Goal: Task Accomplishment & Management: Use online tool/utility

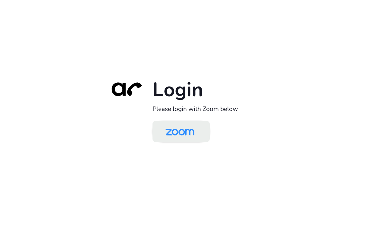
click at [170, 132] on img at bounding box center [180, 132] width 42 height 20
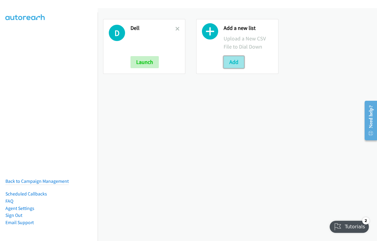
click at [227, 63] on button "Add" at bounding box center [233, 62] width 20 height 12
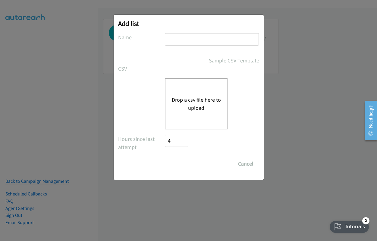
click at [191, 42] on input "text" at bounding box center [212, 39] width 94 height 12
type input "hp th"
click at [183, 98] on button "Drop a csv file here to upload" at bounding box center [195, 103] width 49 height 16
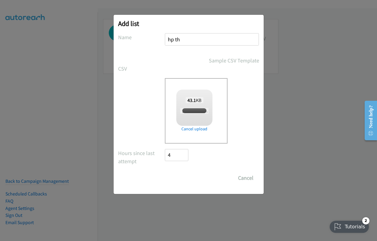
checkbox input "true"
click at [185, 181] on input "Save List" at bounding box center [181, 178] width 32 height 12
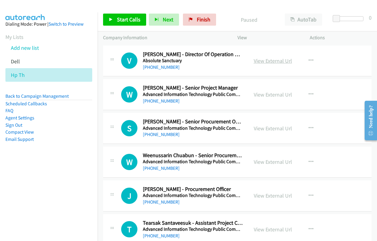
click at [276, 58] on link "View External Url" at bounding box center [273, 60] width 38 height 7
click at [129, 23] on link "Start Calls" at bounding box center [124, 20] width 43 height 12
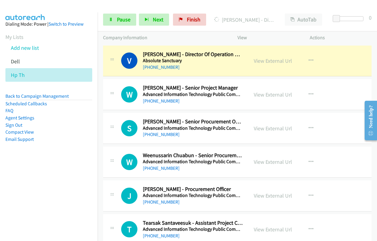
click at [376, 33] on div "Actions" at bounding box center [340, 37] width 73 height 13
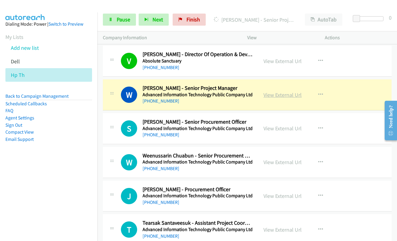
click at [272, 94] on link "View External Url" at bounding box center [283, 94] width 38 height 7
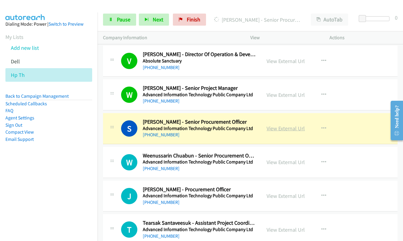
click at [284, 128] on link "View External Url" at bounding box center [285, 128] width 38 height 7
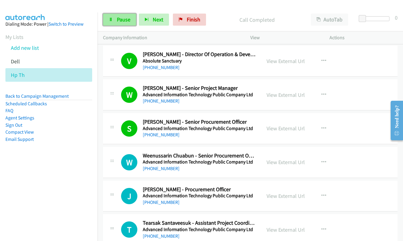
click at [116, 22] on link "Pause" at bounding box center [119, 20] width 33 height 12
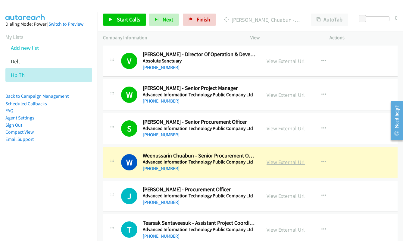
click at [285, 159] on link "View External Url" at bounding box center [285, 161] width 38 height 7
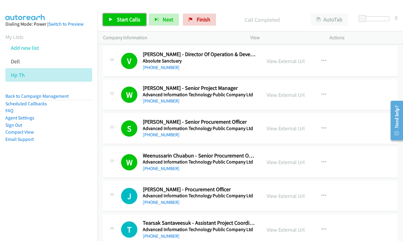
click at [127, 20] on span "Start Calls" at bounding box center [128, 19] width 23 height 7
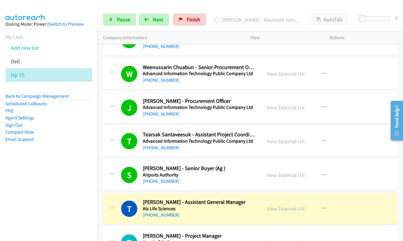
scroll to position [151, 0]
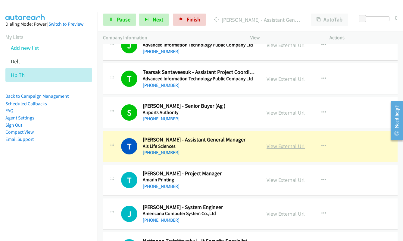
click at [282, 147] on link "View External Url" at bounding box center [285, 145] width 38 height 7
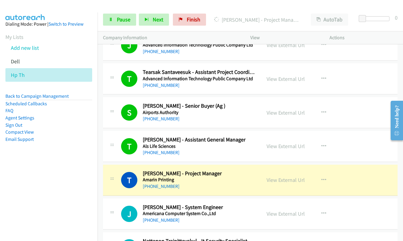
scroll to position [181, 0]
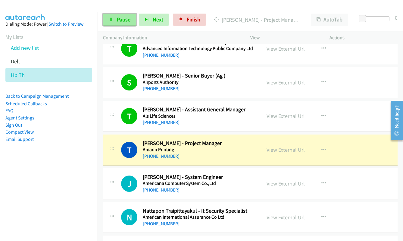
click at [122, 20] on span "Pause" at bounding box center [124, 19] width 14 height 7
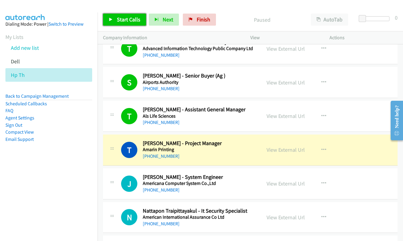
click at [122, 20] on span "Start Calls" at bounding box center [128, 19] width 23 height 7
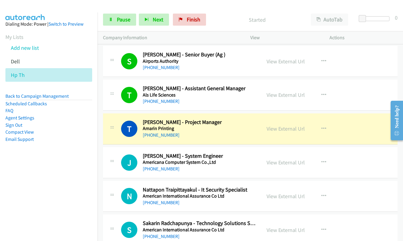
scroll to position [211, 0]
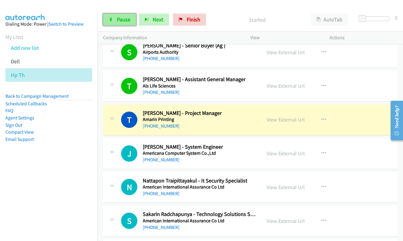
click at [110, 21] on icon at bounding box center [111, 20] width 4 height 4
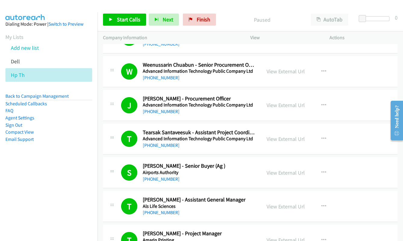
scroll to position [120, 0]
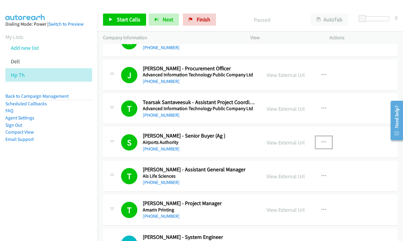
click at [322, 142] on icon "button" at bounding box center [323, 142] width 5 height 5
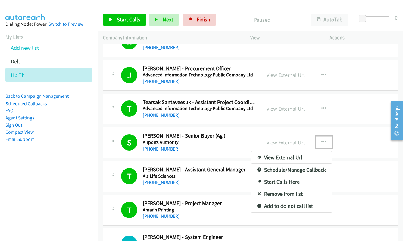
click at [291, 182] on link "Start Calls Here" at bounding box center [291, 182] width 80 height 12
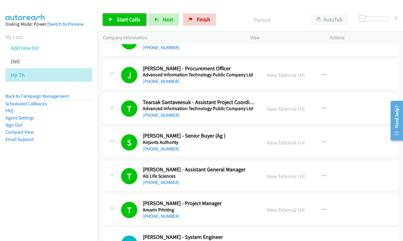
click at [131, 19] on span "Start Calls" at bounding box center [128, 19] width 23 height 7
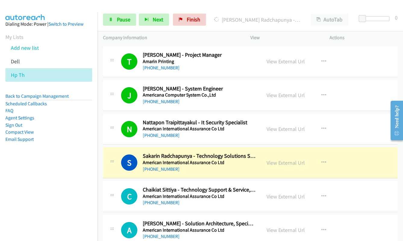
scroll to position [271, 0]
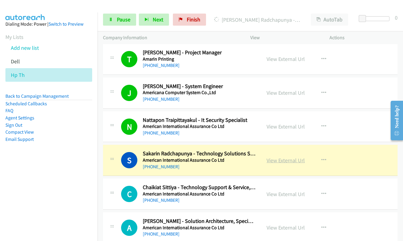
click at [275, 160] on link "View External Url" at bounding box center [285, 160] width 38 height 7
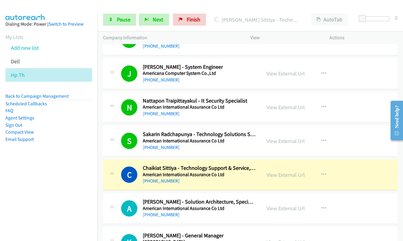
scroll to position [301, 0]
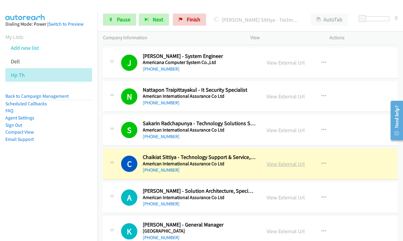
click at [279, 166] on link "View External Url" at bounding box center [285, 163] width 38 height 7
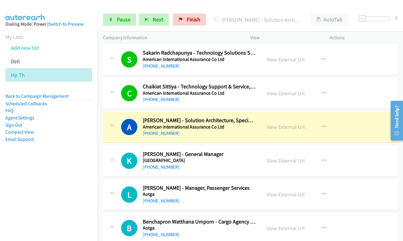
scroll to position [391, 0]
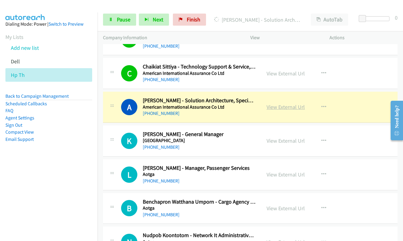
click at [281, 106] on link "View External Url" at bounding box center [285, 106] width 38 height 7
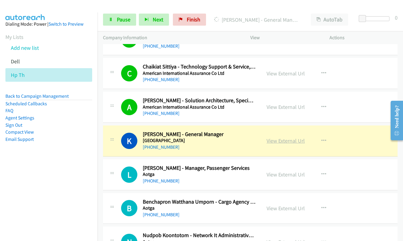
click at [285, 142] on link "View External Url" at bounding box center [285, 140] width 38 height 7
click at [120, 20] on span "Pause" at bounding box center [124, 19] width 14 height 7
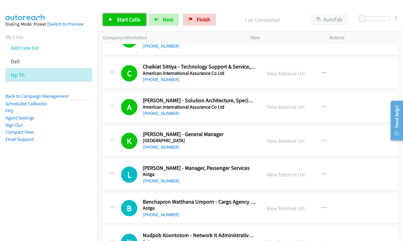
drag, startPoint x: 127, startPoint y: 20, endPoint x: 134, endPoint y: 19, distance: 6.6
click at [128, 20] on span "Start Calls" at bounding box center [128, 19] width 23 height 7
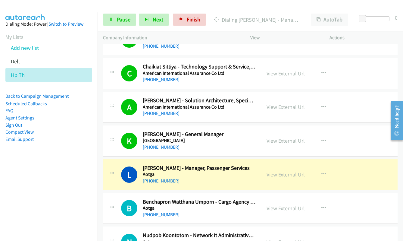
click at [276, 175] on link "View External Url" at bounding box center [285, 174] width 38 height 7
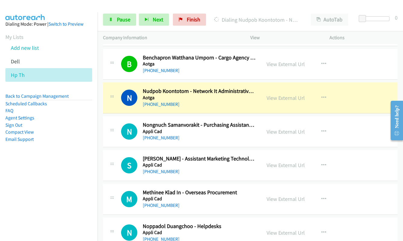
scroll to position [542, 0]
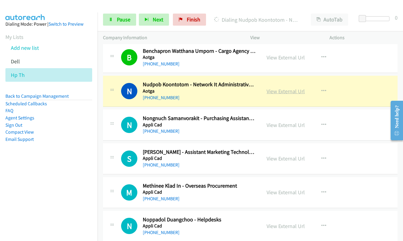
click at [283, 92] on link "View External Url" at bounding box center [285, 91] width 38 height 7
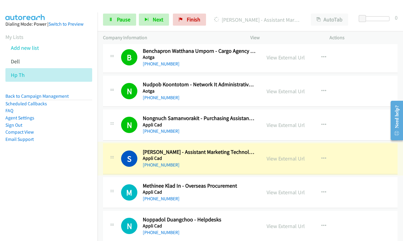
click at [279, 160] on link "View External Url" at bounding box center [285, 158] width 38 height 7
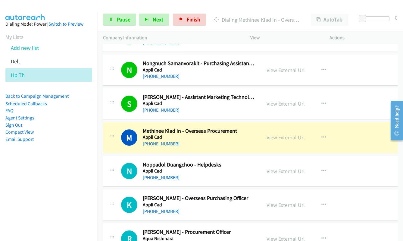
scroll to position [602, 0]
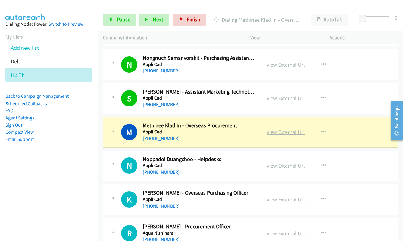
click at [277, 132] on link "View External Url" at bounding box center [285, 131] width 38 height 7
click at [114, 20] on link "Pause" at bounding box center [119, 20] width 33 height 12
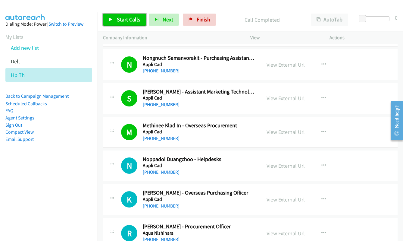
click at [126, 15] on link "Start Calls" at bounding box center [124, 20] width 43 height 12
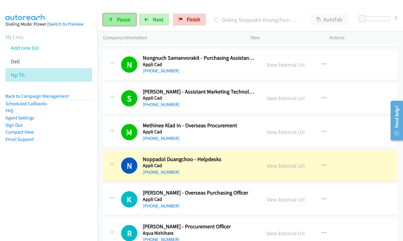
click at [113, 21] on link "Pause" at bounding box center [119, 20] width 33 height 12
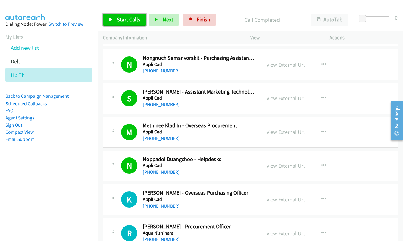
click at [124, 23] on span "Start Calls" at bounding box center [128, 19] width 23 height 7
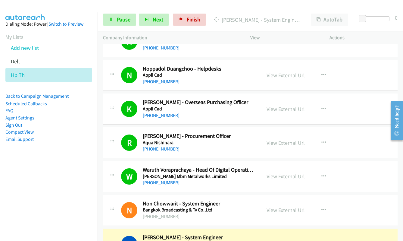
scroll to position [783, 0]
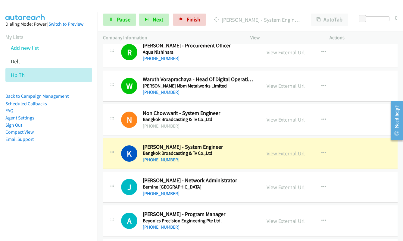
click at [279, 156] on link "View External Url" at bounding box center [285, 153] width 38 height 7
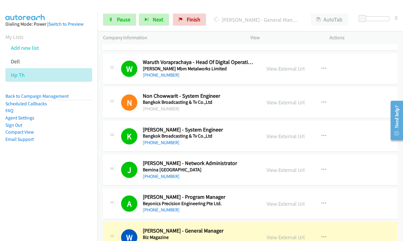
scroll to position [903, 0]
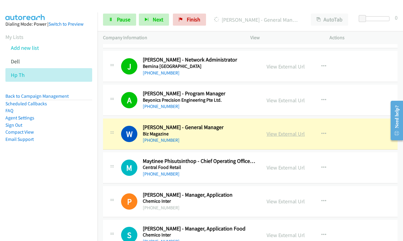
click at [281, 136] on link "View External Url" at bounding box center [285, 133] width 38 height 7
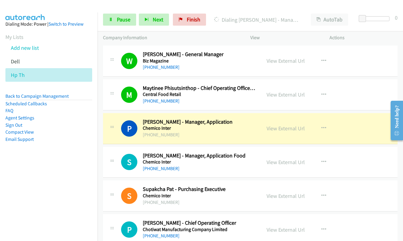
scroll to position [994, 0]
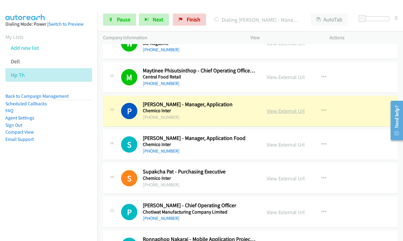
click at [283, 110] on link "View External Url" at bounding box center [285, 110] width 38 height 7
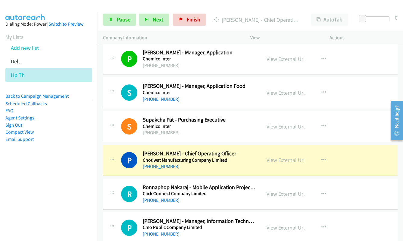
scroll to position [1054, 0]
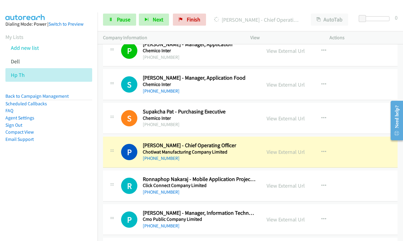
click at [80, 143] on aside "Dialing Mode: Power | Switch to Preview My Lists Add new list Dell Hp Th Back t…" at bounding box center [49, 90] width 98 height 157
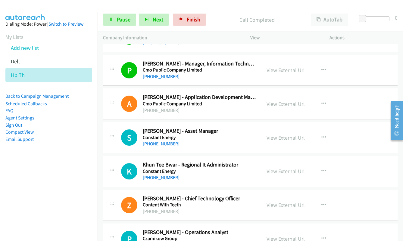
scroll to position [1204, 0]
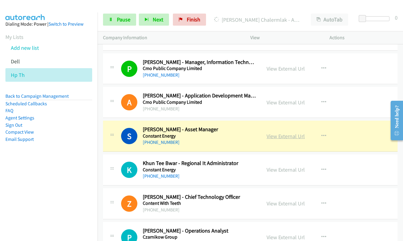
click at [284, 138] on link "View External Url" at bounding box center [285, 135] width 38 height 7
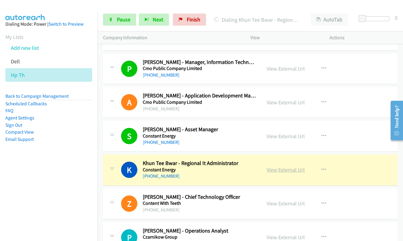
click at [291, 171] on link "View External Url" at bounding box center [285, 169] width 38 height 7
click at [118, 17] on span "Pause" at bounding box center [124, 19] width 14 height 7
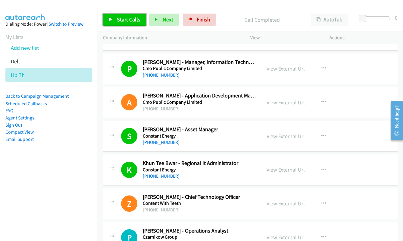
drag, startPoint x: 134, startPoint y: 20, endPoint x: 144, endPoint y: 14, distance: 11.9
click at [134, 20] on span "Start Calls" at bounding box center [128, 19] width 23 height 7
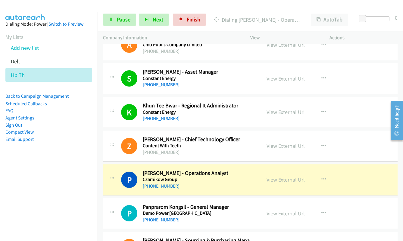
scroll to position [1265, 0]
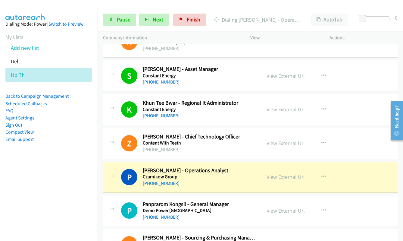
click at [180, 191] on div "P Callback Scheduled Puifai Poonperm - Operations Analyst Czarnikow Group Asia/…" at bounding box center [250, 176] width 294 height 31
click at [287, 180] on link "View External Url" at bounding box center [285, 176] width 38 height 7
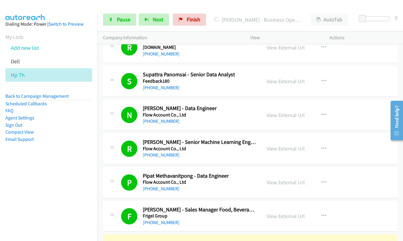
scroll to position [1686, 0]
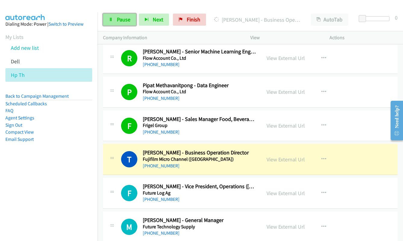
click at [118, 23] on link "Pause" at bounding box center [119, 20] width 33 height 12
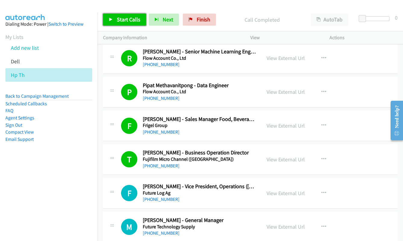
click at [133, 23] on link "Start Calls" at bounding box center [124, 20] width 43 height 12
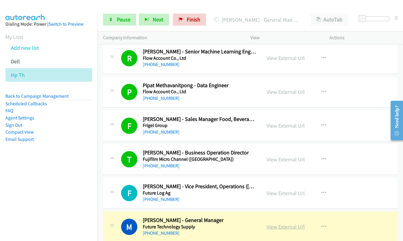
click at [289, 227] on link "View External Url" at bounding box center [285, 226] width 38 height 7
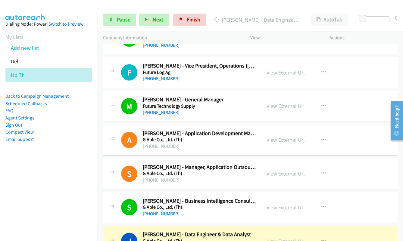
scroll to position [1897, 0]
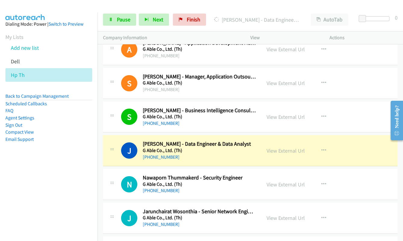
click at [275, 154] on div "View External Url" at bounding box center [285, 150] width 38 height 8
click at [275, 153] on link "View External Url" at bounding box center [285, 150] width 38 height 7
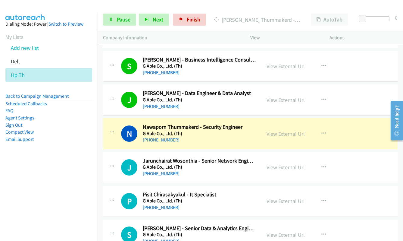
scroll to position [1957, 0]
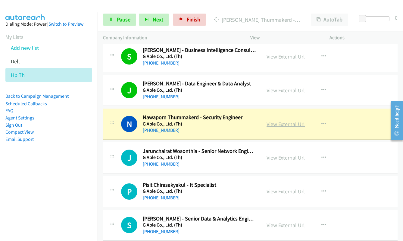
click at [284, 122] on link "View External Url" at bounding box center [285, 123] width 38 height 7
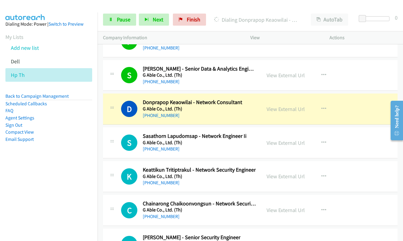
scroll to position [2108, 0]
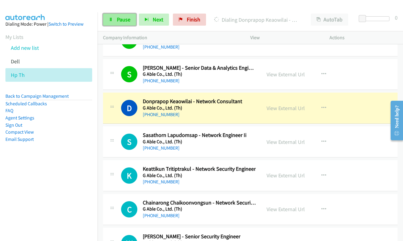
click at [122, 20] on span "Pause" at bounding box center [124, 19] width 14 height 7
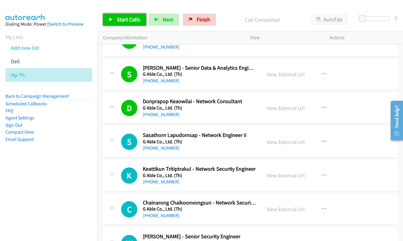
click at [133, 19] on span "Start Calls" at bounding box center [128, 19] width 23 height 7
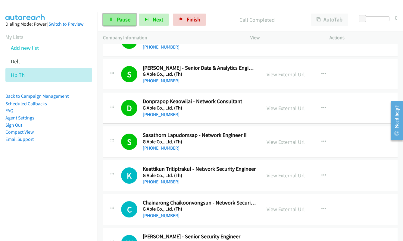
click at [112, 20] on icon at bounding box center [111, 20] width 4 height 4
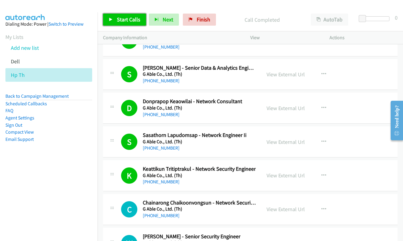
click at [135, 19] on span "Start Calls" at bounding box center [128, 19] width 23 height 7
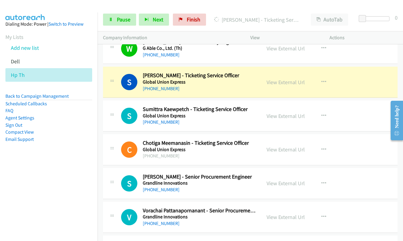
scroll to position [2318, 0]
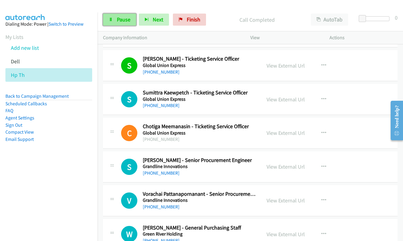
click at [124, 23] on link "Pause" at bounding box center [119, 20] width 33 height 12
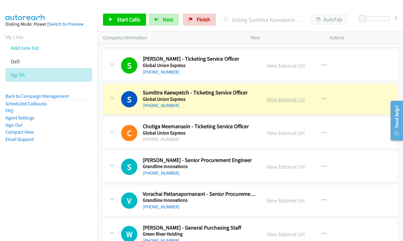
click at [289, 101] on link "View External Url" at bounding box center [285, 99] width 38 height 7
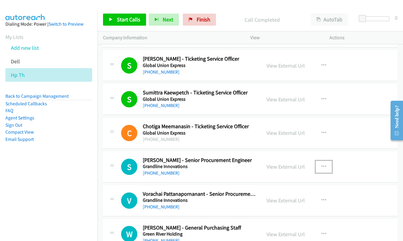
click at [321, 167] on icon "button" at bounding box center [323, 166] width 5 height 5
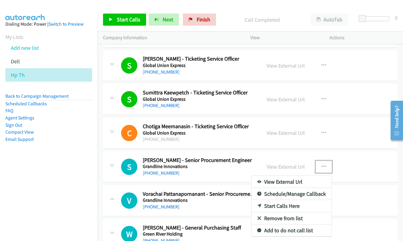
click at [296, 206] on link "Start Calls Here" at bounding box center [291, 206] width 80 height 12
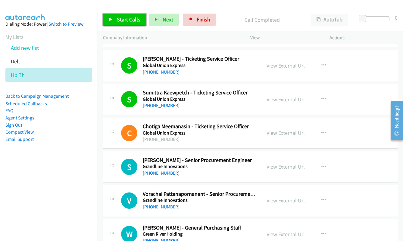
click at [129, 20] on span "Start Calls" at bounding box center [128, 19] width 23 height 7
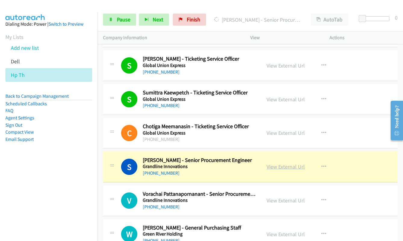
click at [288, 165] on link "View External Url" at bounding box center [285, 166] width 38 height 7
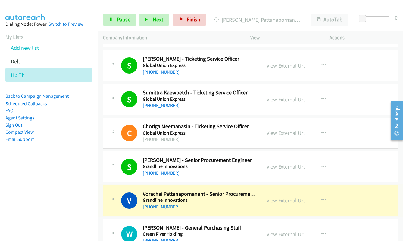
click at [285, 199] on link "View External Url" at bounding box center [285, 200] width 38 height 7
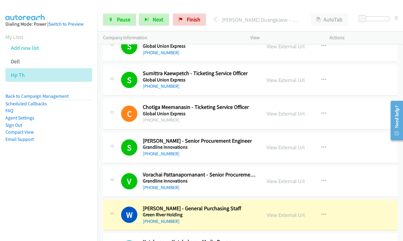
scroll to position [2348, 0]
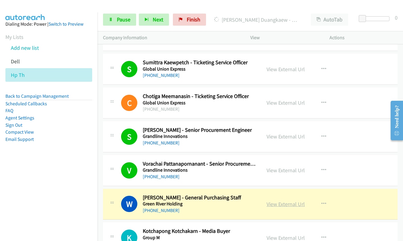
click at [289, 205] on link "View External Url" at bounding box center [285, 203] width 38 height 7
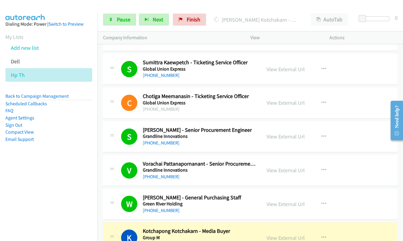
scroll to position [2379, 0]
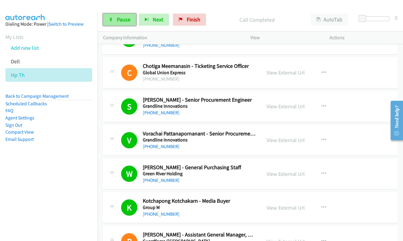
click at [119, 22] on span "Pause" at bounding box center [124, 19] width 14 height 7
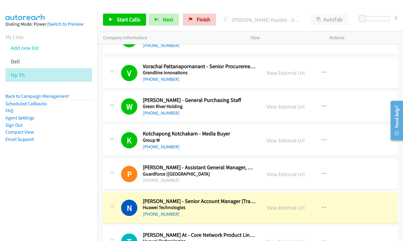
scroll to position [2499, 0]
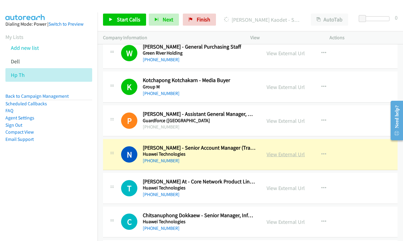
click at [288, 153] on link "View External Url" at bounding box center [285, 154] width 38 height 7
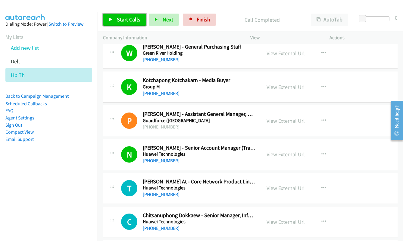
click at [113, 17] on link "Start Calls" at bounding box center [124, 20] width 43 height 12
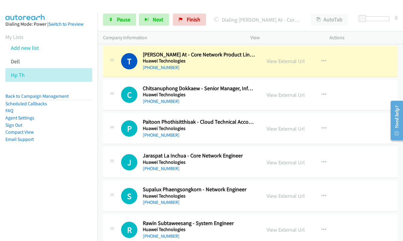
scroll to position [2619, 0]
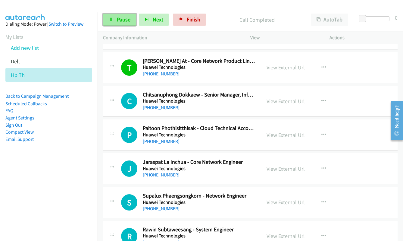
click at [129, 19] on span "Pause" at bounding box center [124, 19] width 14 height 7
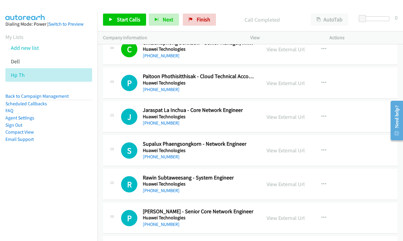
scroll to position [2680, 0]
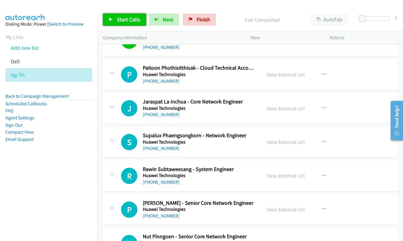
click at [121, 22] on span "Start Calls" at bounding box center [128, 19] width 23 height 7
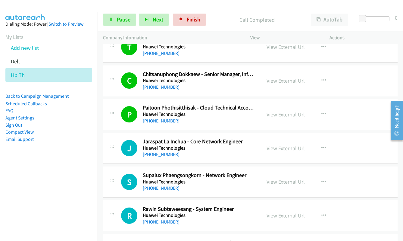
scroll to position [2649, 0]
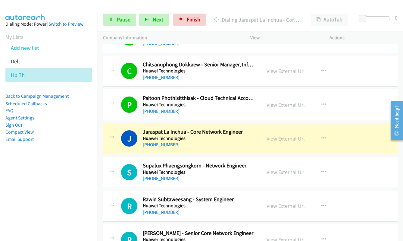
click at [281, 137] on link "View External Url" at bounding box center [285, 138] width 38 height 7
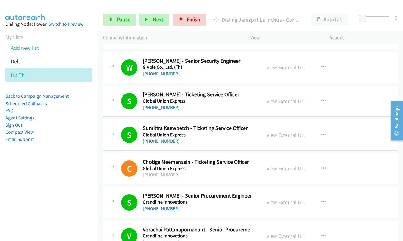
scroll to position [2228, 0]
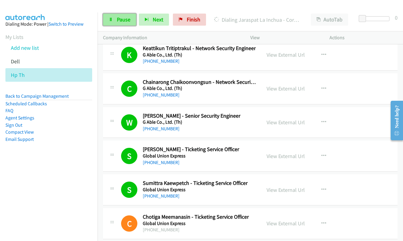
click at [127, 17] on span "Pause" at bounding box center [124, 19] width 14 height 7
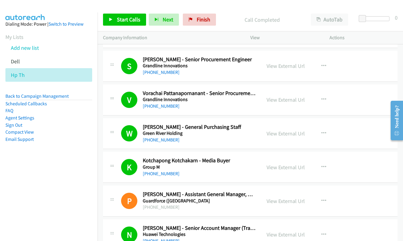
scroll to position [2348, 0]
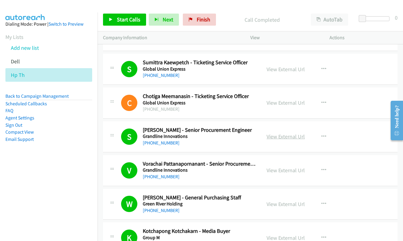
click at [293, 136] on link "View External Url" at bounding box center [285, 136] width 38 height 7
click at [285, 171] on link "View External Url" at bounding box center [285, 169] width 38 height 7
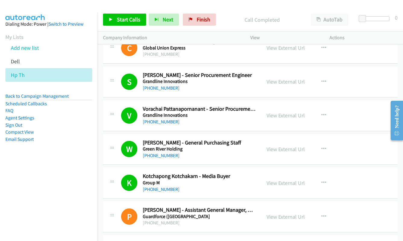
scroll to position [2409, 0]
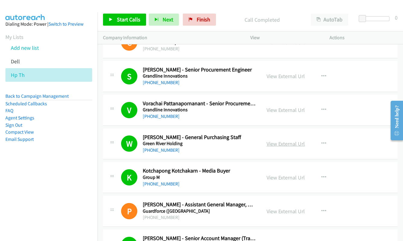
click at [281, 143] on link "View External Url" at bounding box center [285, 143] width 38 height 7
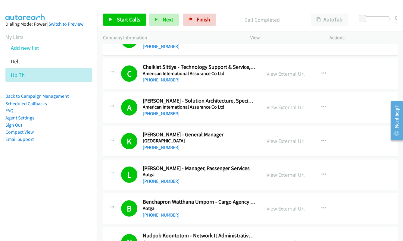
scroll to position [452, 0]
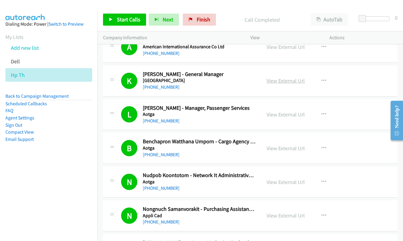
click at [280, 82] on link "View External Url" at bounding box center [285, 80] width 38 height 7
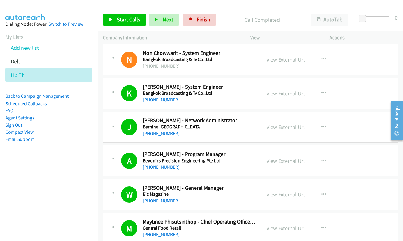
scroll to position [873, 0]
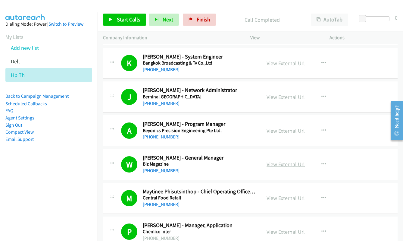
click at [292, 164] on link "View External Url" at bounding box center [285, 163] width 38 height 7
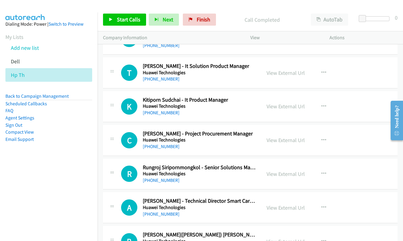
scroll to position [3096, 0]
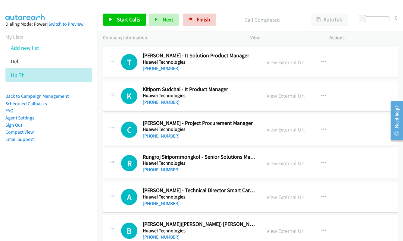
click at [278, 97] on link "View External Url" at bounding box center [285, 95] width 38 height 7
click at [282, 129] on link "View External Url" at bounding box center [285, 129] width 38 height 7
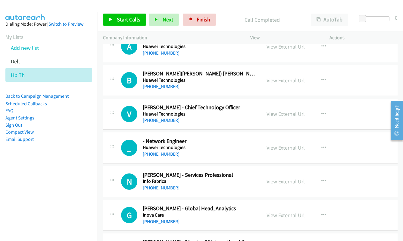
scroll to position [3247, 0]
click at [277, 112] on link "View External Url" at bounding box center [285, 113] width 38 height 7
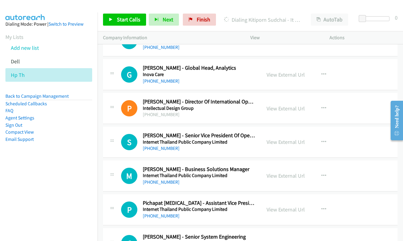
scroll to position [3397, 0]
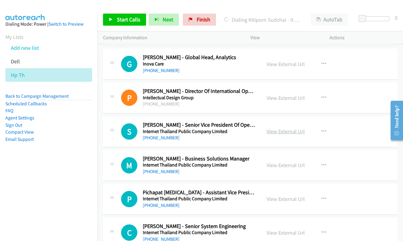
click at [270, 131] on link "View External Url" at bounding box center [285, 131] width 38 height 7
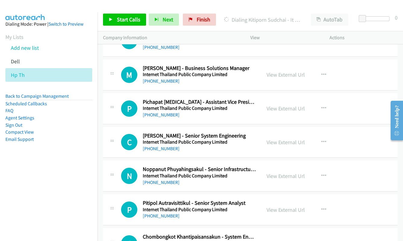
scroll to position [3517, 0]
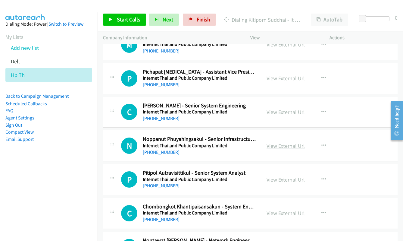
click at [283, 145] on link "View External Url" at bounding box center [285, 145] width 38 height 7
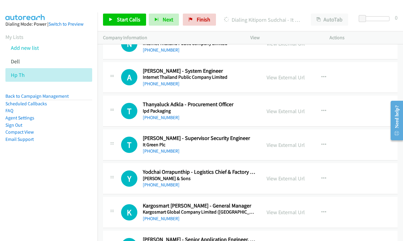
scroll to position [3728, 0]
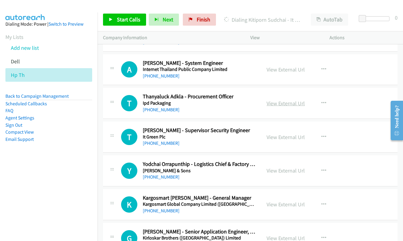
click at [279, 103] on link "View External Url" at bounding box center [285, 103] width 38 height 7
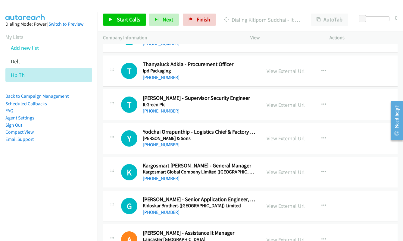
scroll to position [3788, 0]
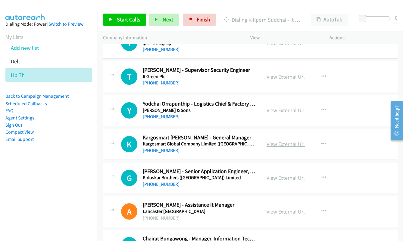
click at [286, 145] on link "View External Url" at bounding box center [285, 143] width 38 height 7
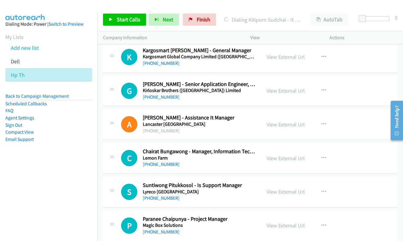
scroll to position [3879, 0]
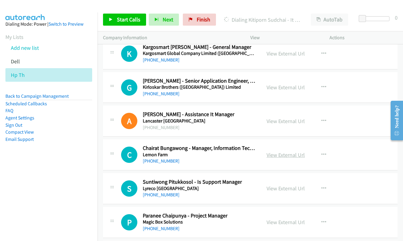
click at [275, 155] on link "View External Url" at bounding box center [285, 154] width 38 height 7
click at [292, 190] on link "View External Url" at bounding box center [285, 188] width 38 height 7
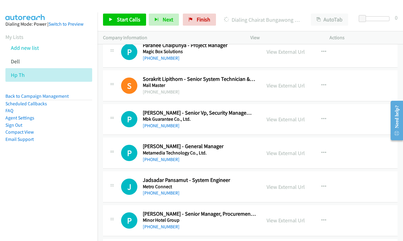
scroll to position [4059, 0]
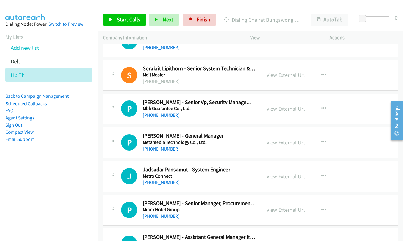
click at [276, 141] on link "View External Url" at bounding box center [285, 142] width 38 height 7
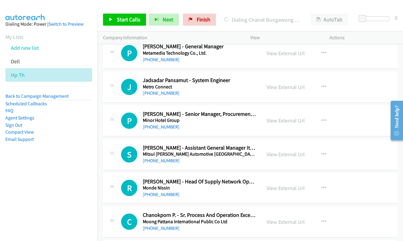
scroll to position [4150, 0]
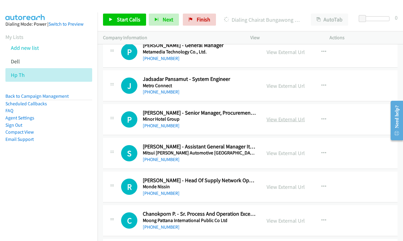
click at [283, 119] on link "View External Url" at bounding box center [285, 119] width 38 height 7
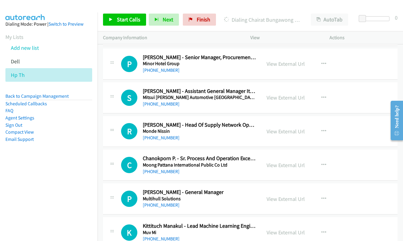
scroll to position [4210, 0]
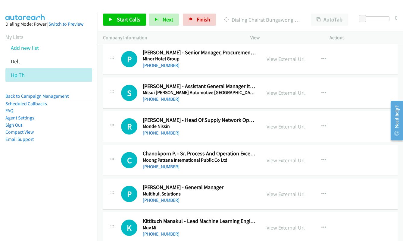
click at [275, 91] on link "View External Url" at bounding box center [285, 92] width 38 height 7
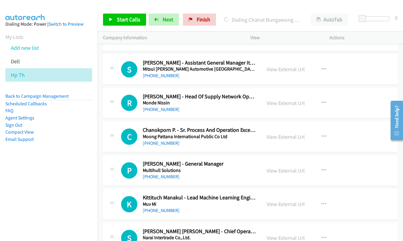
scroll to position [4240, 0]
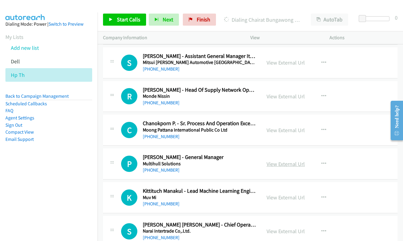
click at [287, 166] on link "View External Url" at bounding box center [285, 163] width 38 height 7
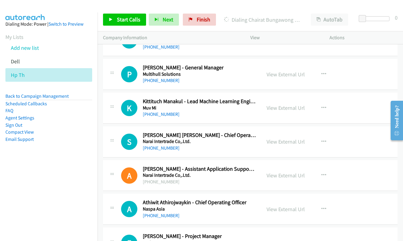
scroll to position [4330, 0]
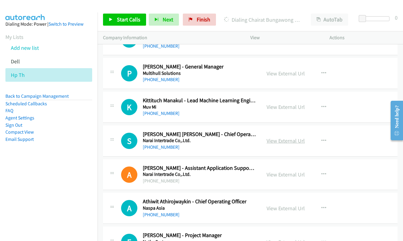
click at [285, 139] on link "View External Url" at bounding box center [285, 140] width 38 height 7
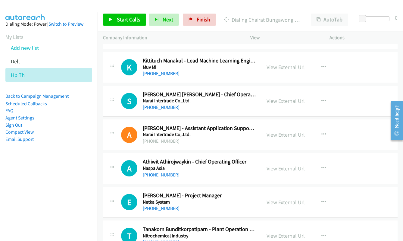
scroll to position [4391, 0]
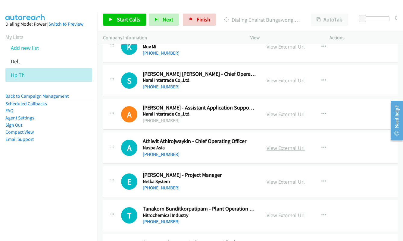
click at [281, 146] on link "View External Url" at bounding box center [285, 147] width 38 height 7
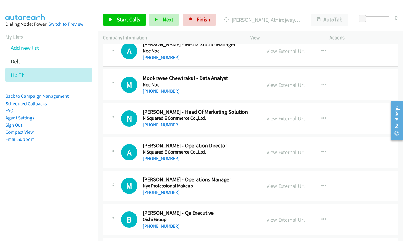
scroll to position [4692, 0]
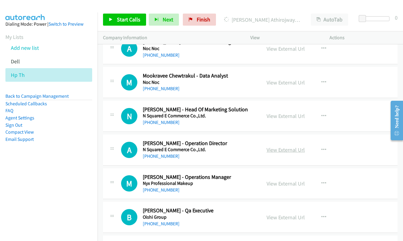
click at [285, 151] on link "View External Url" at bounding box center [285, 149] width 38 height 7
click at [272, 185] on link "View External Url" at bounding box center [285, 183] width 38 height 7
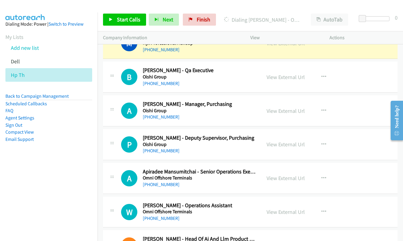
scroll to position [4842, 0]
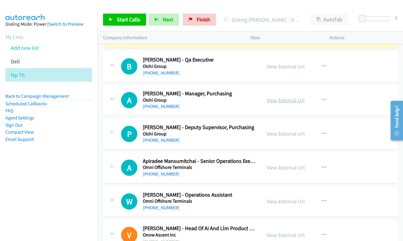
click at [290, 101] on link "View External Url" at bounding box center [285, 100] width 38 height 7
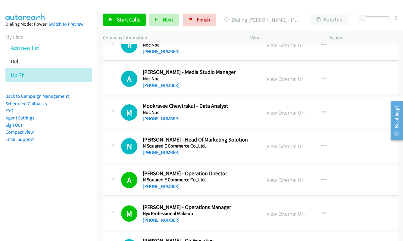
scroll to position [4692, 0]
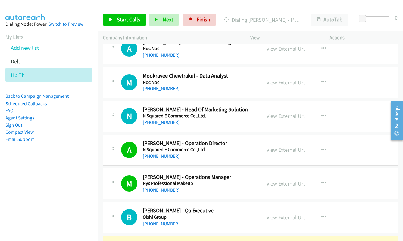
click at [285, 148] on link "View External Url" at bounding box center [285, 149] width 38 height 7
click at [279, 187] on div "View External Url" at bounding box center [285, 183] width 38 height 8
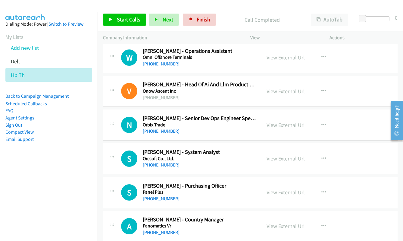
scroll to position [5023, 0]
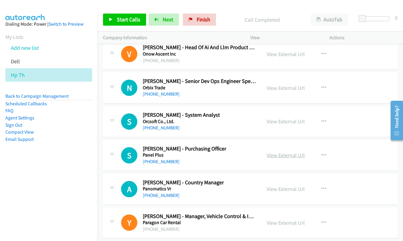
click at [272, 156] on link "View External Url" at bounding box center [285, 154] width 38 height 7
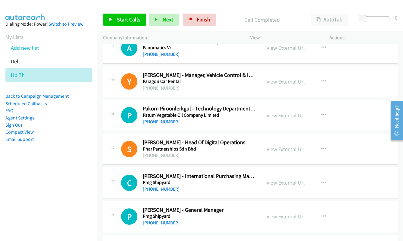
scroll to position [5173, 0]
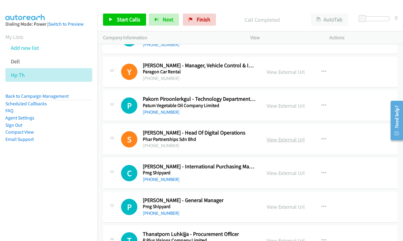
click at [279, 141] on link "View External Url" at bounding box center [285, 139] width 38 height 7
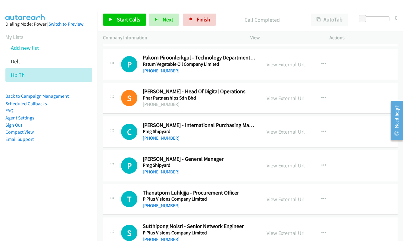
scroll to position [5234, 0]
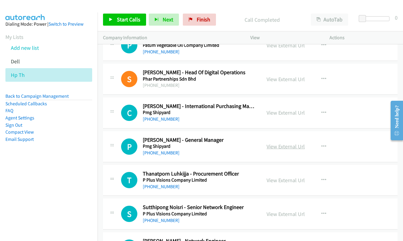
click at [291, 146] on link "View External Url" at bounding box center [285, 146] width 38 height 7
click at [281, 180] on link "View External Url" at bounding box center [285, 179] width 38 height 7
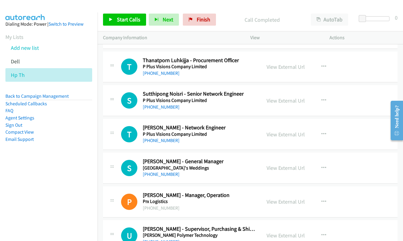
scroll to position [5354, 0]
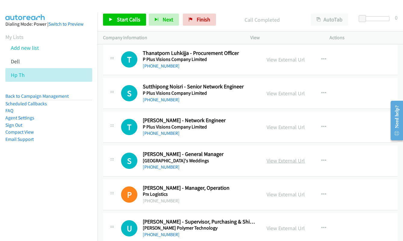
click at [282, 160] on link "View External Url" at bounding box center [285, 160] width 38 height 7
click at [275, 192] on link "View External Url" at bounding box center [285, 194] width 38 height 7
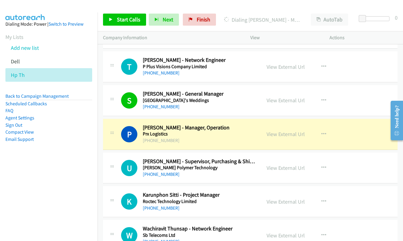
scroll to position [5505, 0]
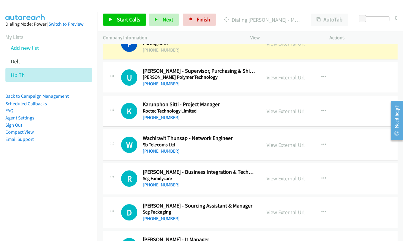
click at [278, 79] on link "View External Url" at bounding box center [285, 77] width 38 height 7
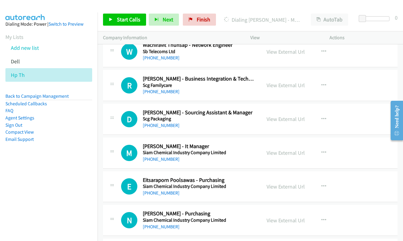
scroll to position [5625, 0]
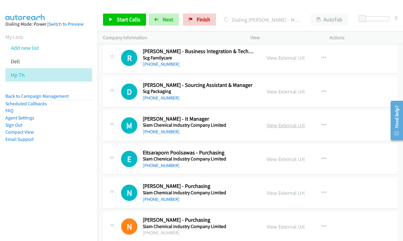
click at [285, 124] on link "View External Url" at bounding box center [285, 125] width 38 height 7
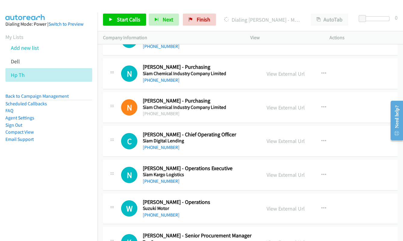
scroll to position [5745, 0]
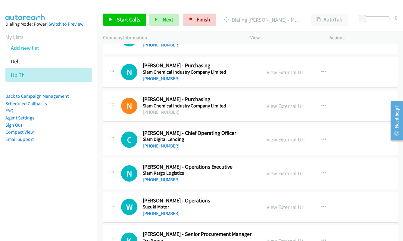
click at [266, 138] on link "View External Url" at bounding box center [285, 139] width 38 height 7
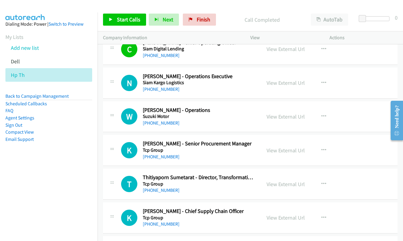
scroll to position [5866, 0]
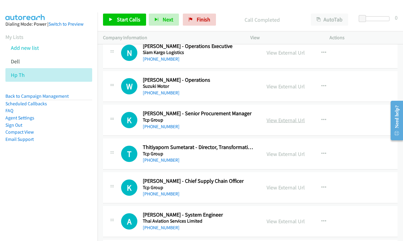
click at [280, 118] on link "View External Url" at bounding box center [285, 120] width 38 height 7
click at [278, 155] on link "View External Url" at bounding box center [285, 153] width 38 height 7
click at [280, 190] on link "View External Url" at bounding box center [285, 187] width 38 height 7
